Goal: Information Seeking & Learning: Learn about a topic

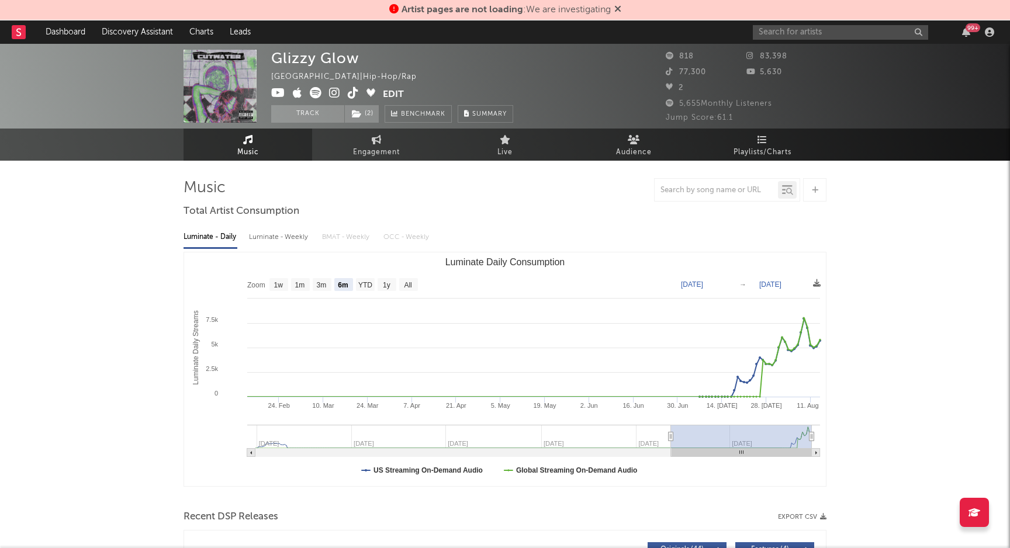
select select "6m"
click at [828, 41] on div "99 +" at bounding box center [875, 31] width 245 height 23
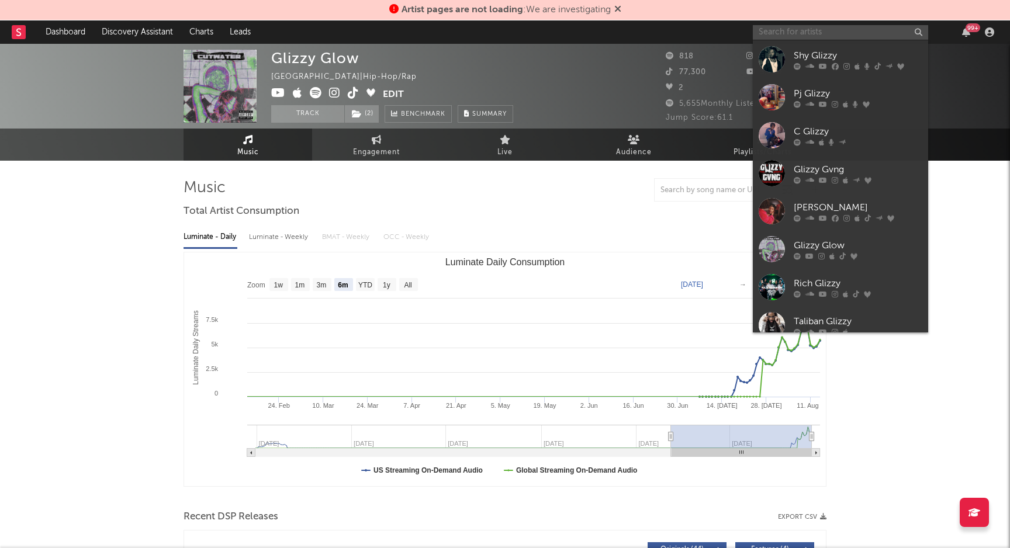
click at [828, 38] on input "text" at bounding box center [840, 32] width 175 height 15
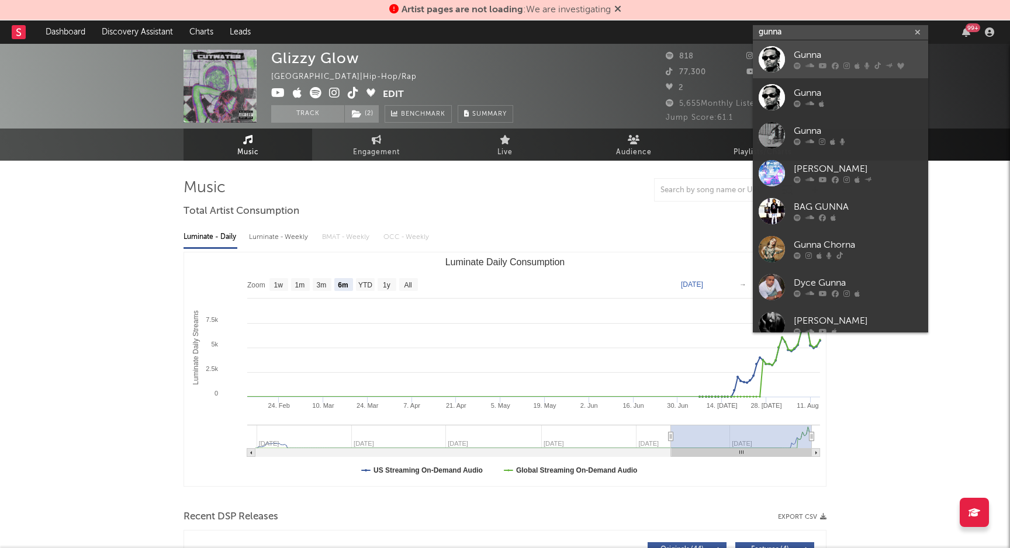
type input "gunna"
click at [841, 49] on div "Gunna" at bounding box center [858, 56] width 129 height 14
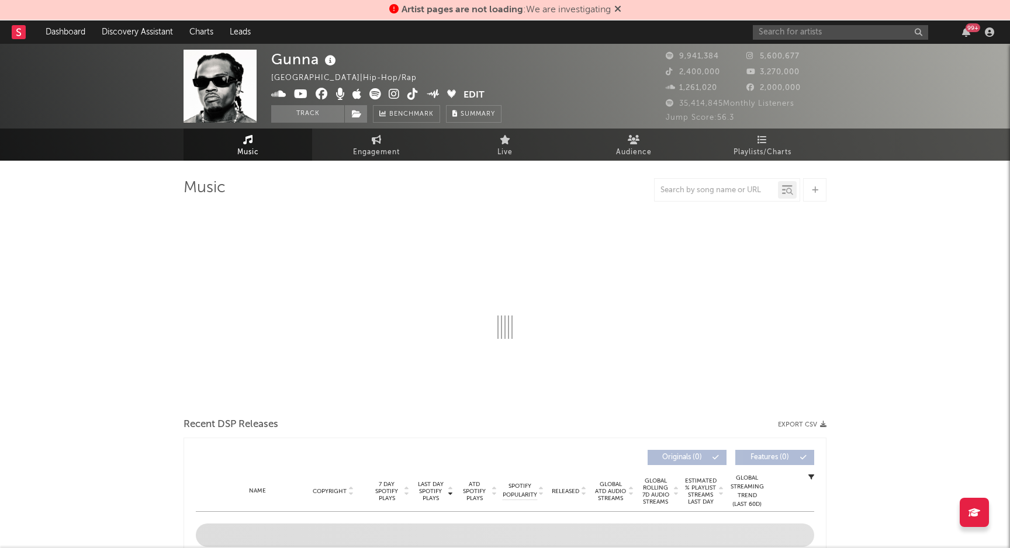
select select "6m"
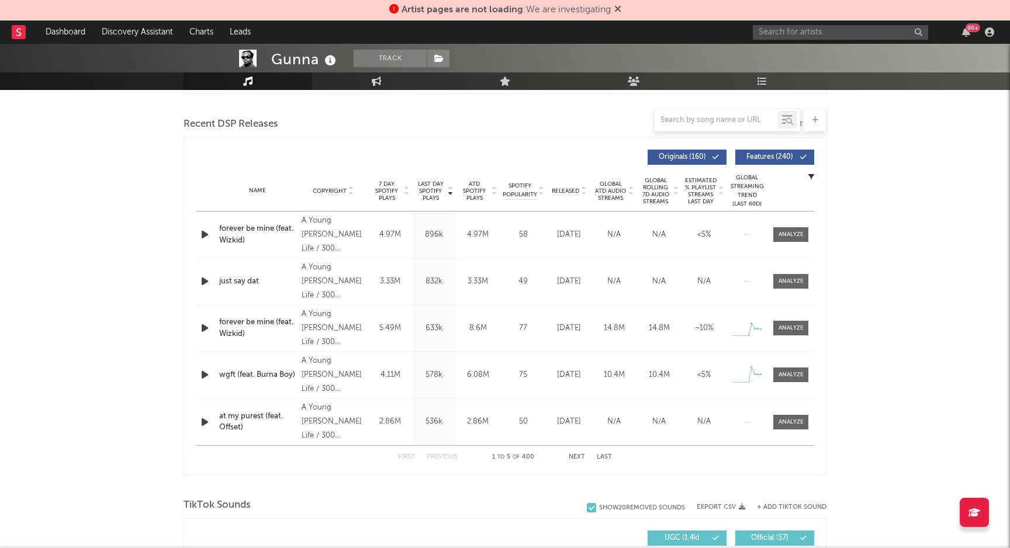
scroll to position [396, 0]
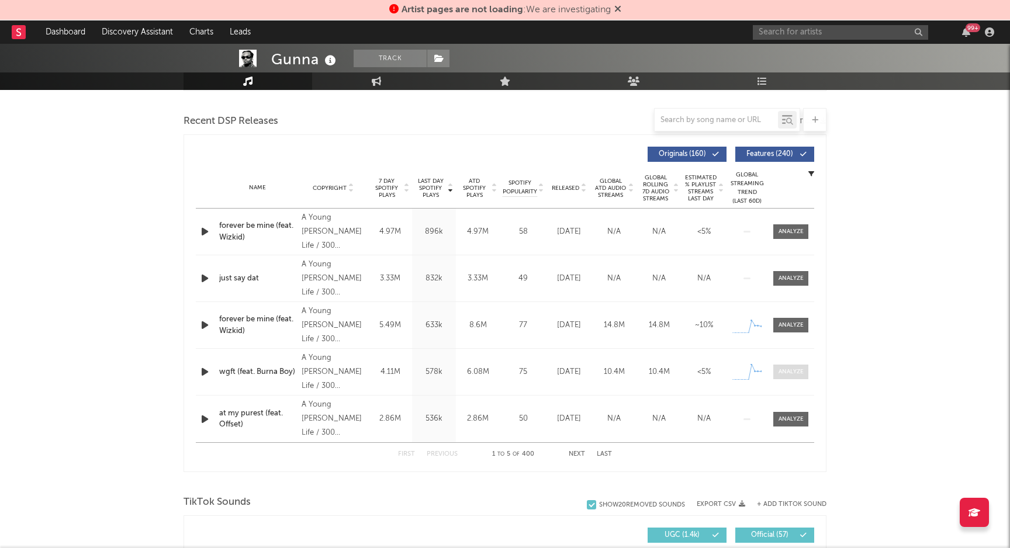
click at [793, 369] on div at bounding box center [790, 372] width 25 height 9
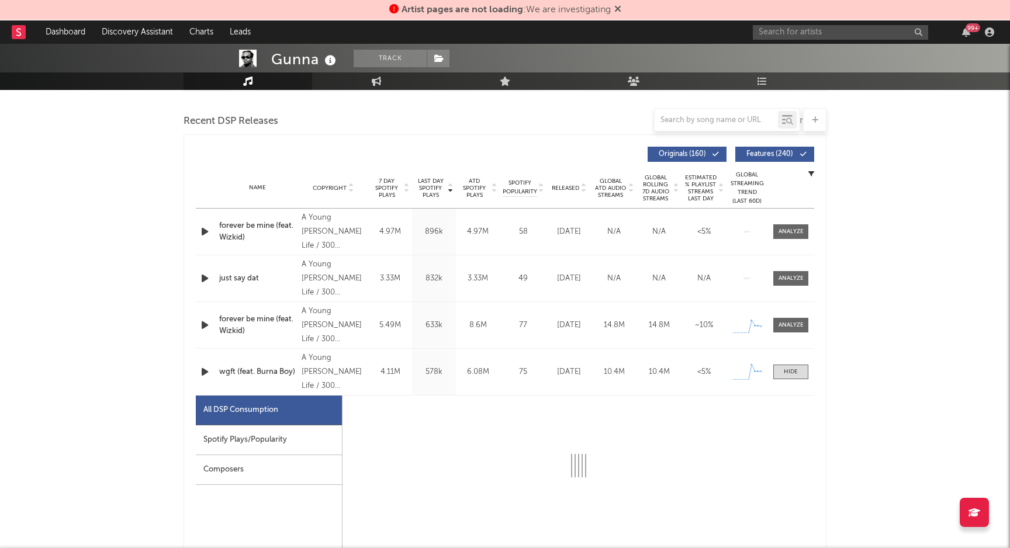
select select "1w"
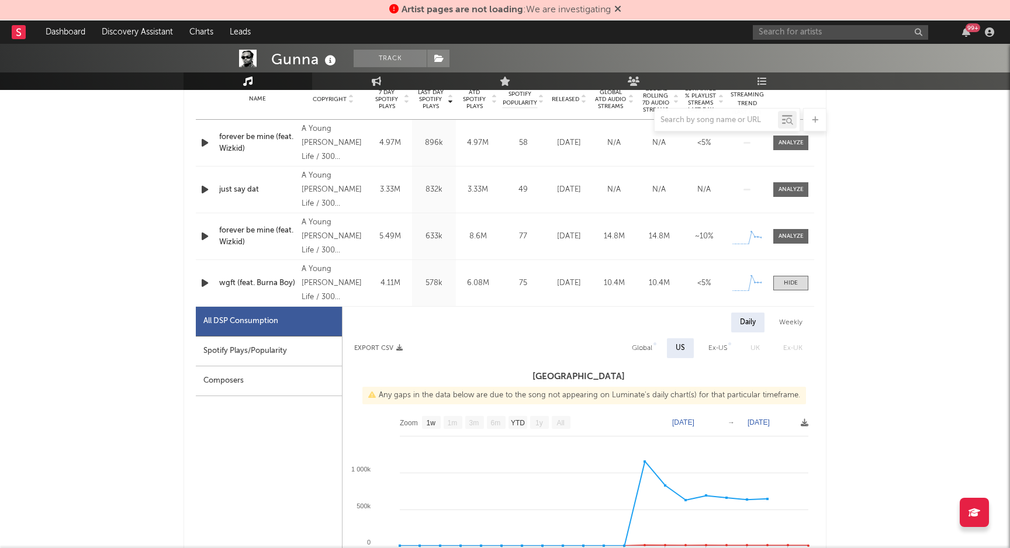
scroll to position [479, 0]
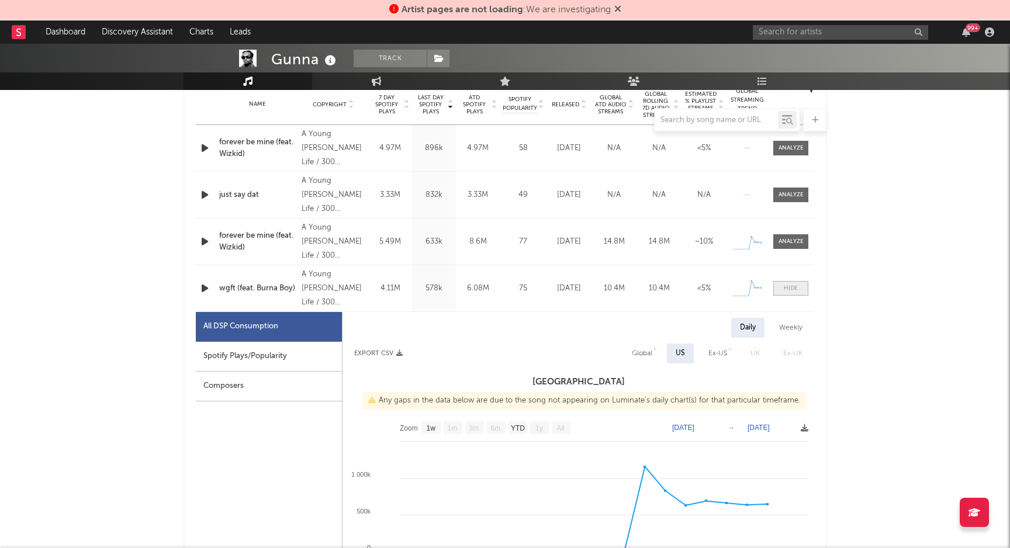
click at [792, 285] on div at bounding box center [791, 288] width 14 height 9
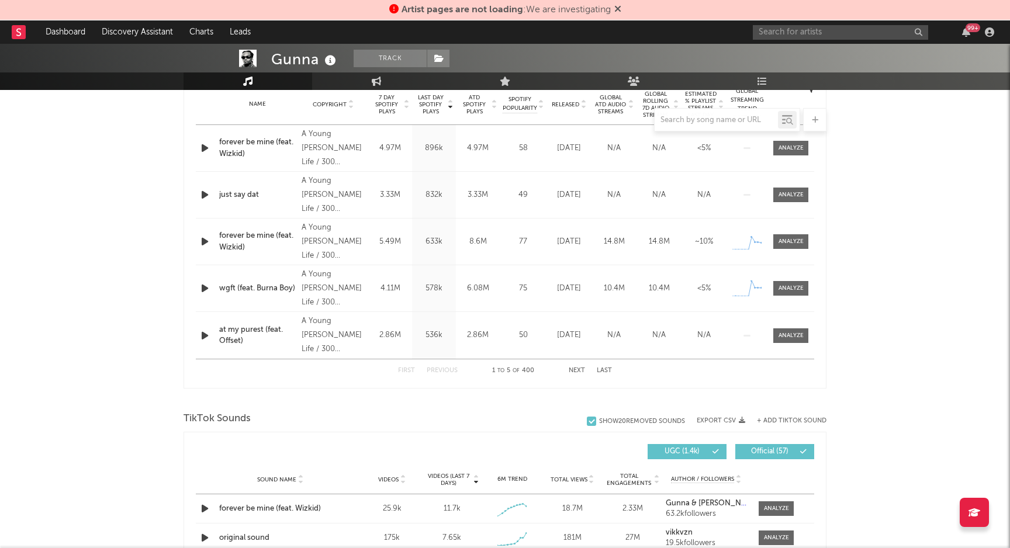
scroll to position [0, 0]
